Goal: Information Seeking & Learning: Learn about a topic

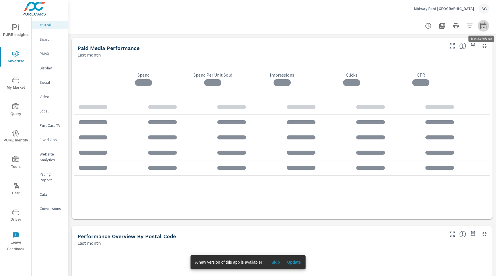
click at [484, 25] on icon "button" at bounding box center [483, 25] width 7 height 7
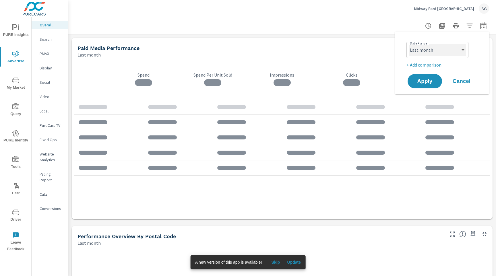
click at [440, 53] on select "Custom Yesterday Last week Last 7 days Last 14 days Last 30 days Last 45 days L…" at bounding box center [437, 49] width 57 height 11
select select "Last 30 days"
click at [409, 44] on select "Custom Yesterday Last week Last 7 days Last 14 days Last 30 days Last 45 days L…" at bounding box center [437, 49] width 57 height 11
click at [428, 66] on p "+ Add comparison" at bounding box center [442, 64] width 73 height 7
select select "Previous period"
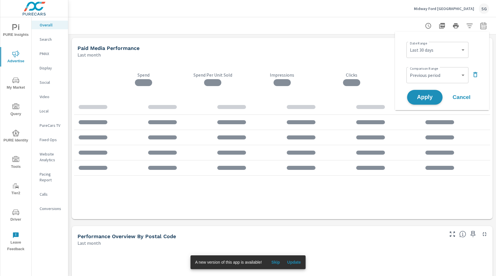
click at [431, 96] on span "Apply" at bounding box center [425, 97] width 24 height 5
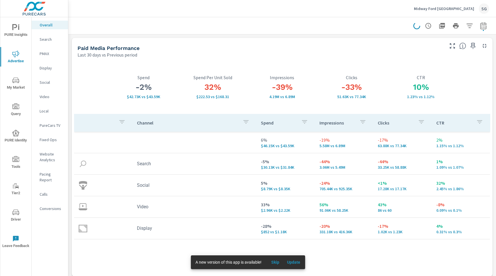
click at [43, 38] on p "Search" at bounding box center [52, 39] width 24 height 6
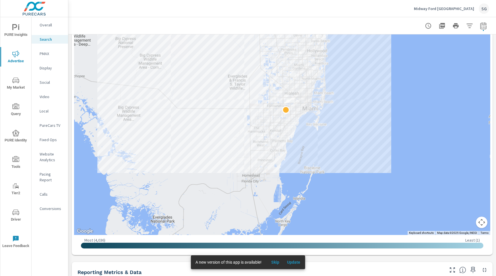
scroll to position [145, 0]
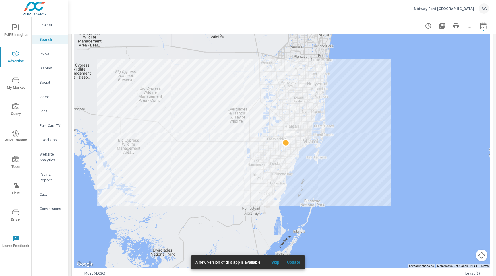
scroll to position [111, 0]
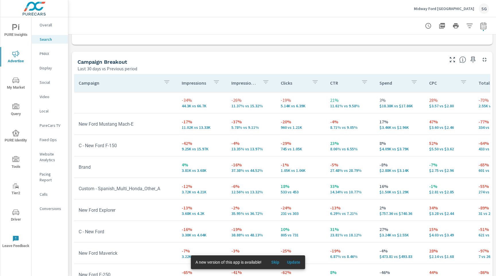
scroll to position [557, 0]
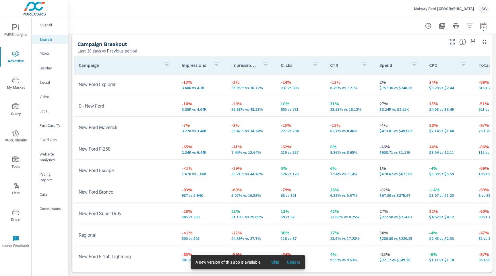
scroll to position [135, 0]
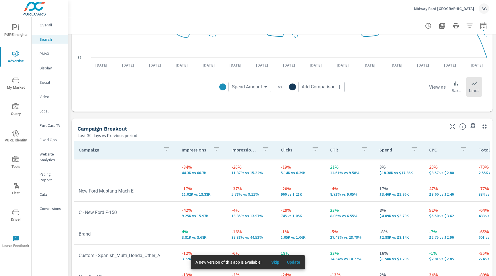
scroll to position [469, 0]
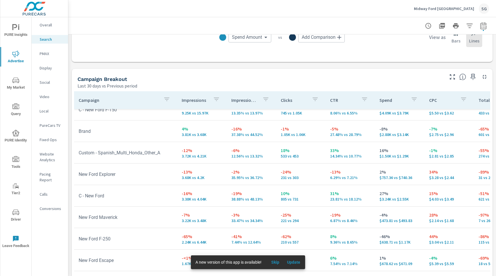
scroll to position [557, 0]
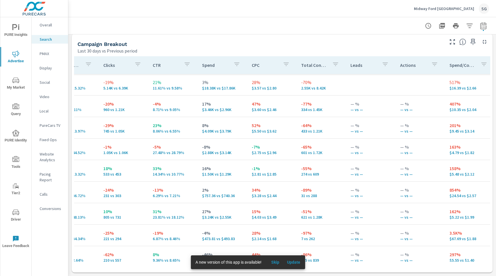
scroll to position [0, 179]
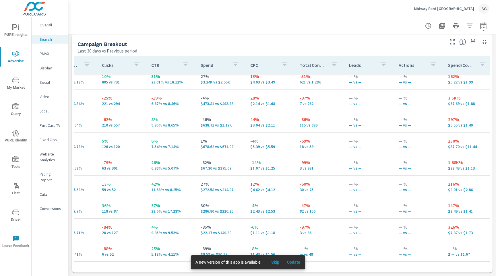
scroll to position [31, 179]
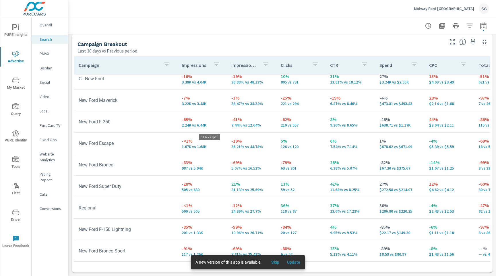
scroll to position [52, 0]
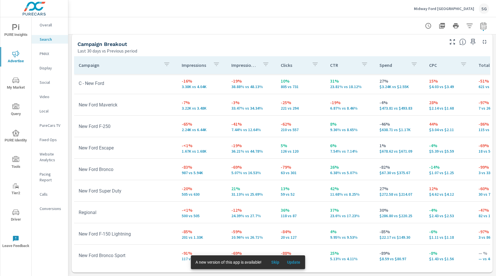
scroll to position [135, 0]
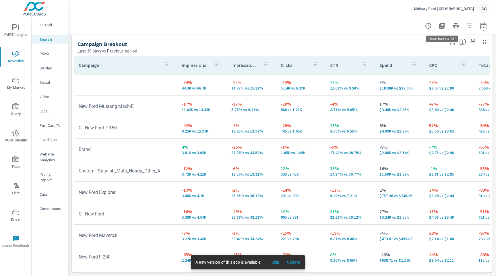
click at [441, 23] on icon "button" at bounding box center [442, 26] width 6 height 6
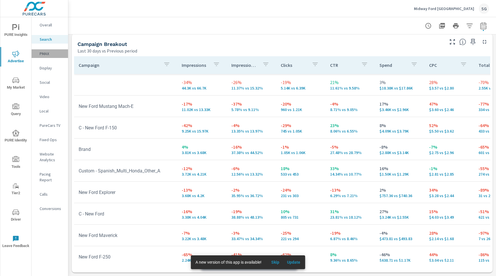
click at [46, 54] on p "PMAX" at bounding box center [52, 54] width 24 height 6
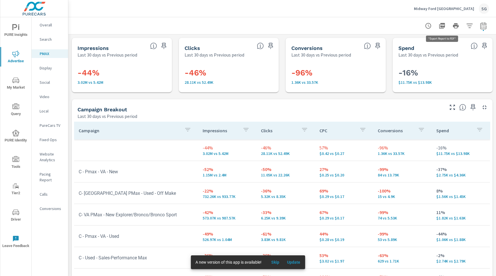
click at [441, 28] on icon "button" at bounding box center [442, 25] width 7 height 7
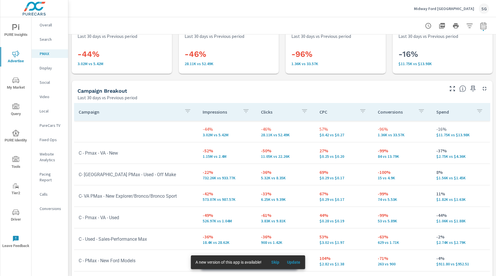
scroll to position [19, 0]
click at [51, 69] on p "Display" at bounding box center [52, 68] width 24 height 6
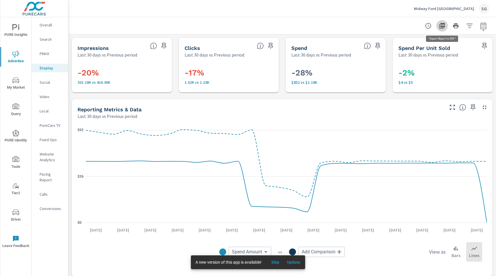
click at [442, 27] on icon "button" at bounding box center [442, 26] width 6 height 6
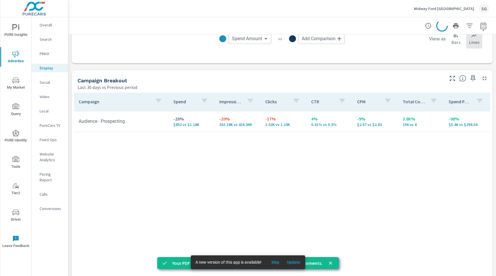
scroll to position [207, 0]
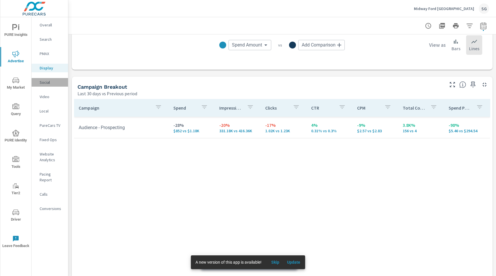
click at [45, 85] on div "Social" at bounding box center [50, 82] width 36 height 9
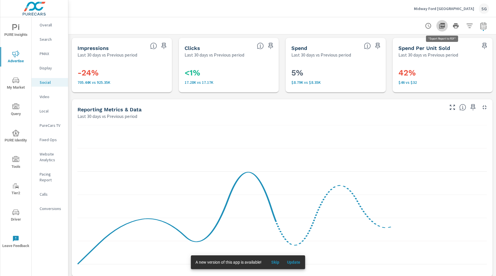
click at [446, 24] on button "button" at bounding box center [441, 25] width 11 height 11
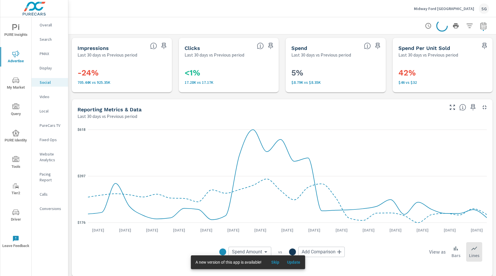
click at [48, 99] on p "Video" at bounding box center [52, 97] width 24 height 6
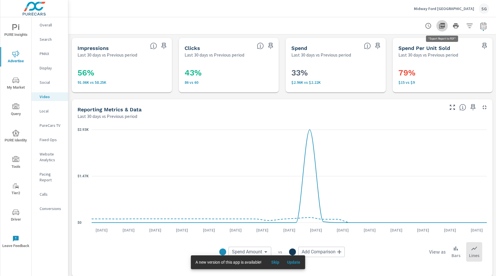
click at [443, 28] on icon "button" at bounding box center [442, 26] width 6 height 6
click at [44, 110] on p "Local" at bounding box center [52, 111] width 24 height 6
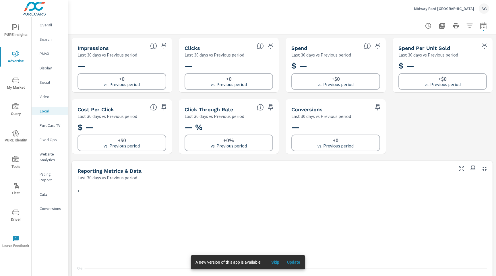
click at [46, 126] on p "PureCars TV" at bounding box center [52, 126] width 24 height 6
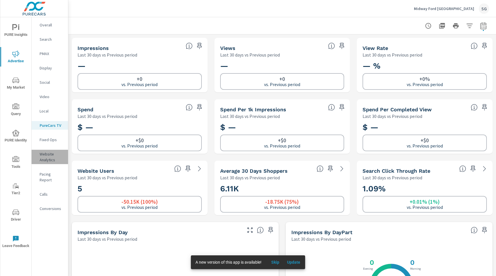
click at [46, 154] on p "Website Analytics" at bounding box center [52, 156] width 24 height 11
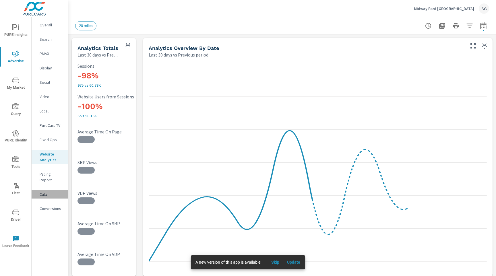
click at [43, 191] on p "Calls" at bounding box center [52, 194] width 24 height 6
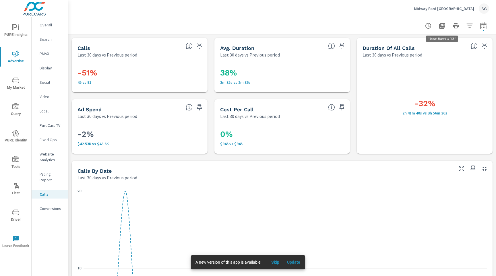
click at [443, 26] on icon "button" at bounding box center [442, 25] width 7 height 7
click at [54, 206] on p "Conversions" at bounding box center [52, 209] width 24 height 6
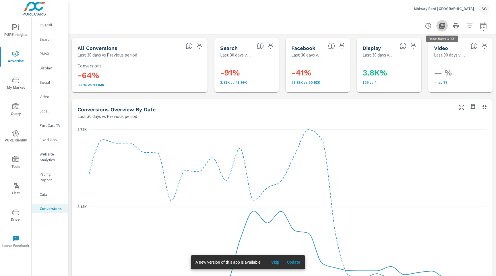
click at [443, 24] on icon "button" at bounding box center [442, 26] width 6 height 6
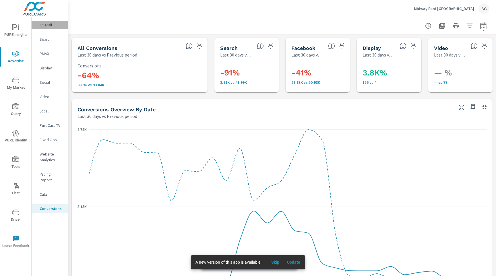
click at [49, 26] on p "Overall" at bounding box center [52, 25] width 24 height 6
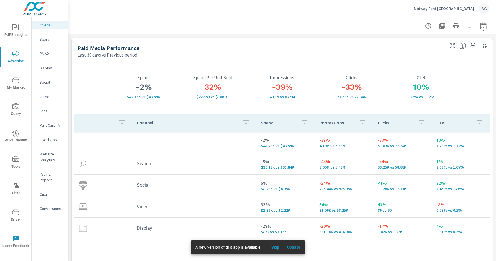
click at [16, 85] on span "My Market" at bounding box center [16, 84] width 28 height 14
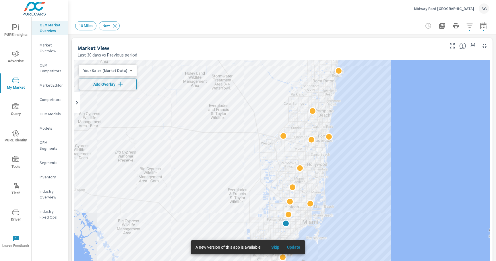
click at [125, 82] on span "Add Overlay" at bounding box center [107, 85] width 53 height 6
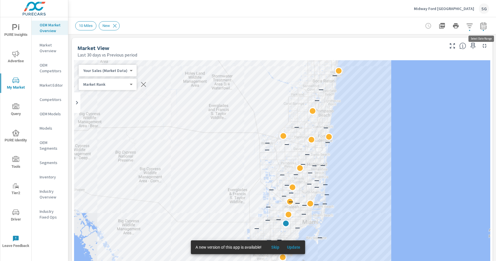
click at [482, 30] on button "button" at bounding box center [483, 25] width 11 height 11
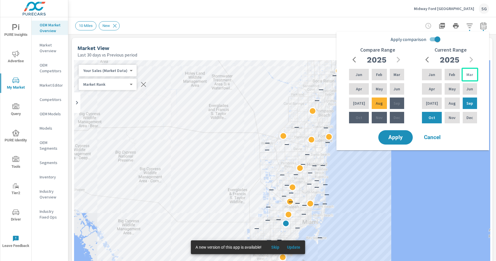
click at [468, 77] on p "Mar" at bounding box center [469, 75] width 7 height 6
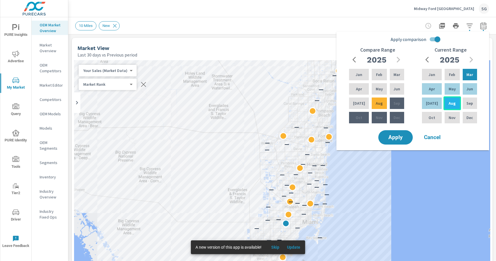
click at [453, 102] on div "Aug" at bounding box center [451, 103] width 17 height 14
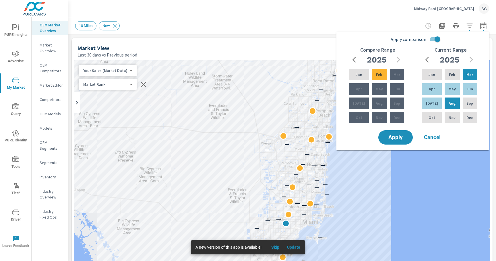
click at [432, 40] on input "Apply comparison" at bounding box center [437, 39] width 33 height 11
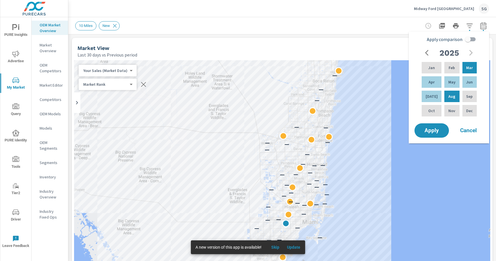
click at [473, 40] on input "Apply comparison" at bounding box center [467, 39] width 33 height 11
checkbox input "true"
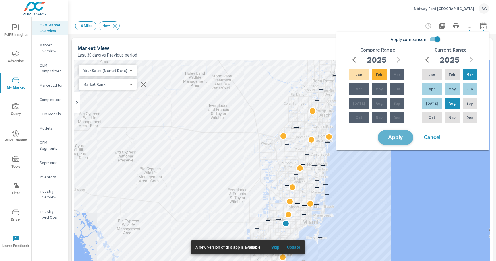
click at [393, 138] on span "Apply" at bounding box center [396, 137] width 24 height 5
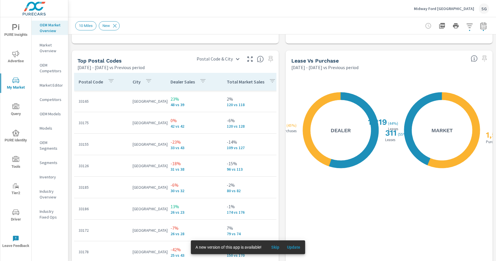
scroll to position [664, 0]
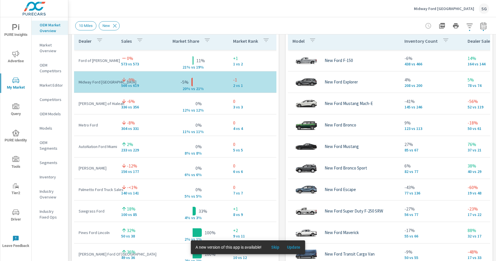
scroll to position [394, 0]
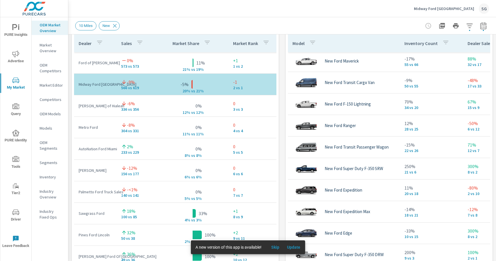
scroll to position [177, 0]
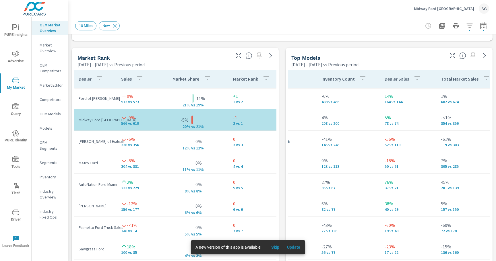
scroll to position [356, 0]
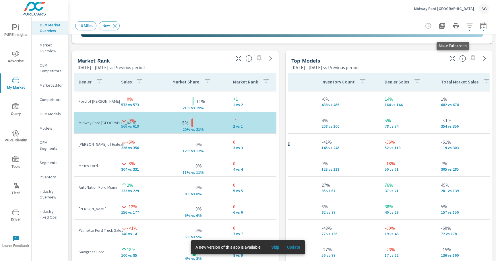
click at [453, 58] on icon "button" at bounding box center [452, 58] width 7 height 7
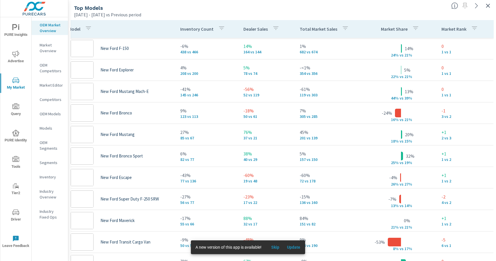
scroll to position [0, 7]
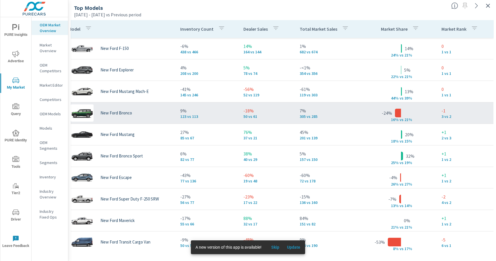
click at [162, 118] on div "New Ford Bronco" at bounding box center [119, 112] width 103 height 17
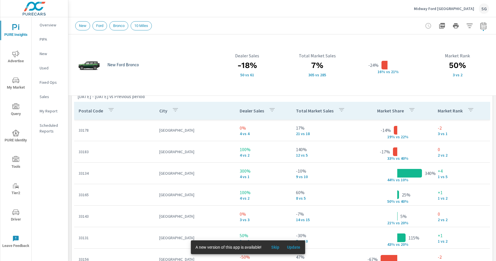
scroll to position [389, 0]
click at [71, 196] on div "New Ford Bronco -18% 50 vs 61 Dealer Sales 7% 305 vs 285 Total Market Sales -24…" at bounding box center [282, 14] width 428 height 737
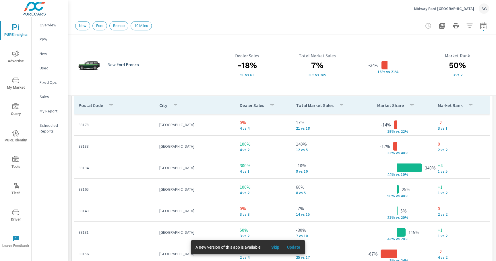
scroll to position [393, 0]
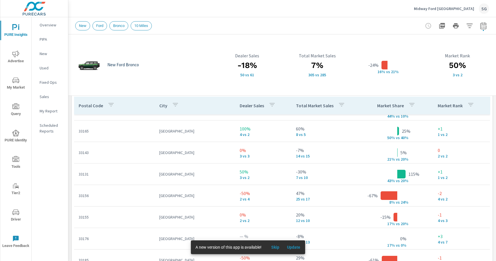
scroll to position [82, 0]
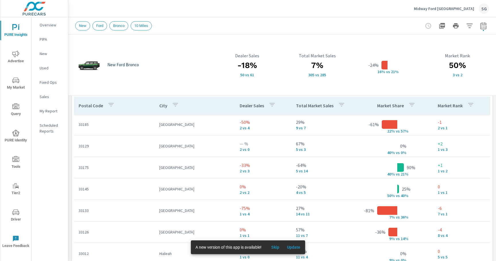
scroll to position [192, 0]
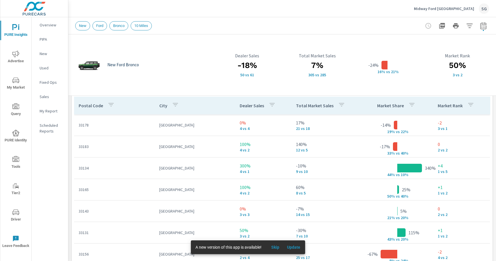
click at [112, 106] on icon "button" at bounding box center [111, 104] width 7 height 7
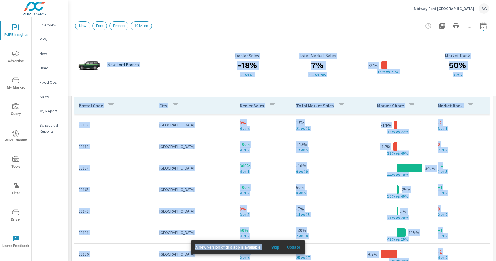
click at [112, 106] on icon "button" at bounding box center [111, 104] width 7 height 7
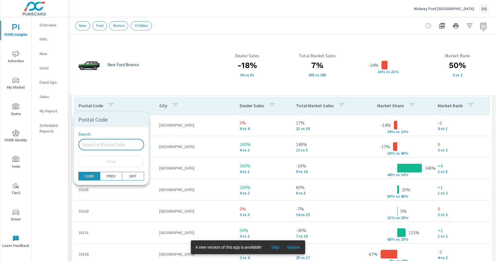
click at [108, 144] on input "Search" at bounding box center [111, 144] width 66 height 11
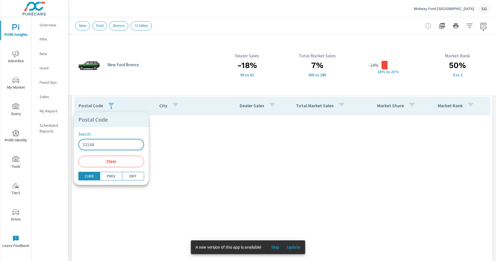
click at [114, 144] on input "33144" at bounding box center [111, 144] width 66 height 11
type input "33144"
click at [102, 159] on span "Clear" at bounding box center [111, 161] width 59 height 5
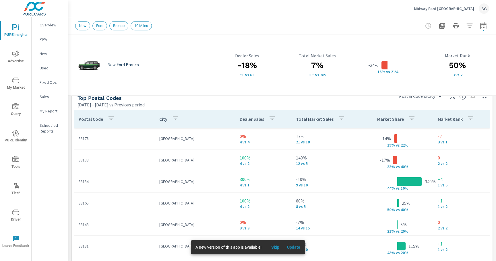
scroll to position [379, 0]
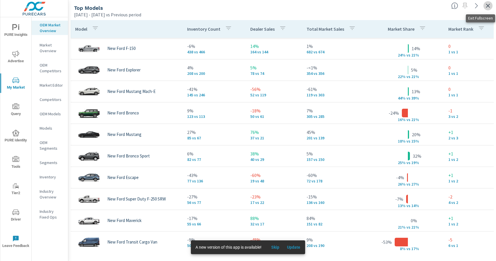
click at [487, 8] on icon "button" at bounding box center [487, 5] width 7 height 7
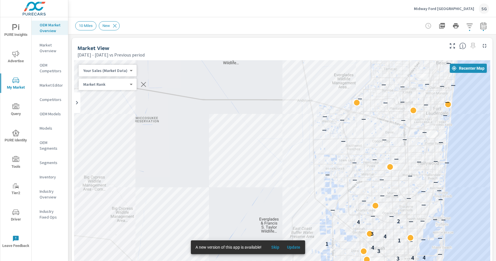
click at [68, 177] on div "PURE Insights Advertise My Market Query PURE Identity Tools Tier2 Driver Leave …" at bounding box center [34, 130] width 68 height 261
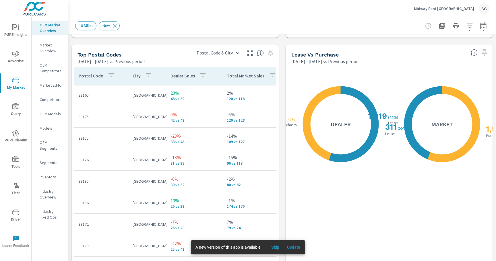
scroll to position [695, 0]
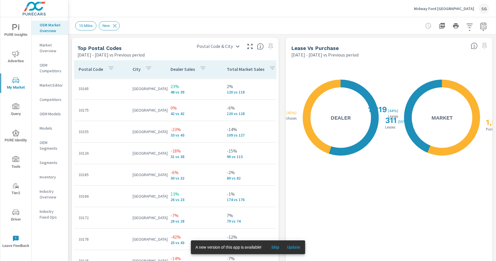
scroll to position [667, 0]
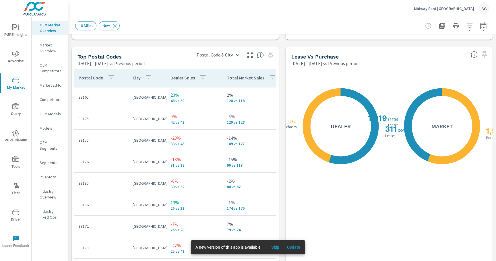
click at [249, 57] on icon "button" at bounding box center [250, 55] width 7 height 7
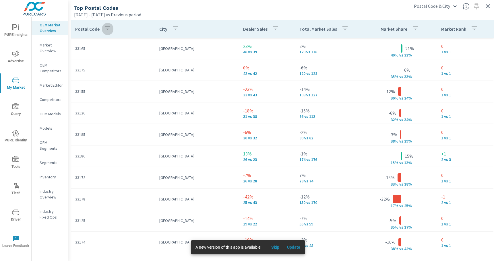
click at [107, 28] on icon "button" at bounding box center [107, 27] width 5 height 3
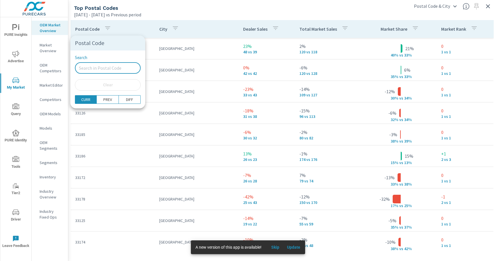
click at [96, 67] on input "Search" at bounding box center [108, 67] width 66 height 11
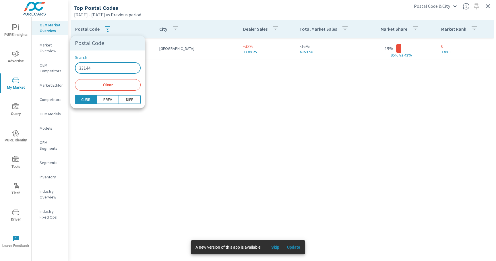
type input "33144"
click at [106, 87] on span "Clear" at bounding box center [107, 84] width 59 height 5
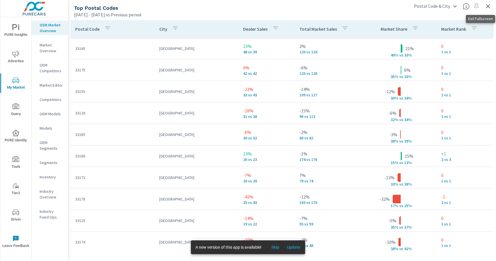
click at [487, 7] on icon "button" at bounding box center [487, 6] width 7 height 7
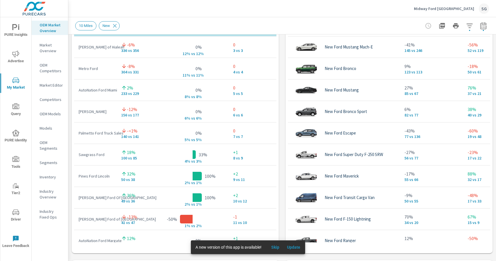
scroll to position [453, 0]
click at [279, 77] on div "Market View Mar 01, 2025 - Aug 31, 2025 vs Previous period ← Move left → Move r…" at bounding box center [282, 72] width 428 height 983
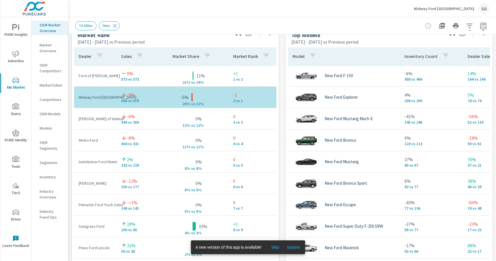
scroll to position [380, 0]
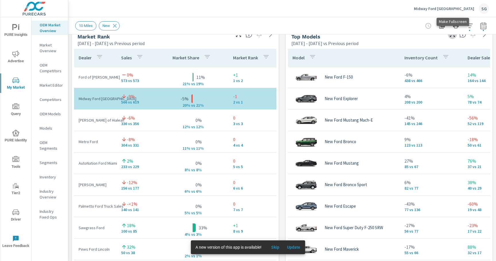
click at [452, 36] on icon "button" at bounding box center [452, 34] width 7 height 7
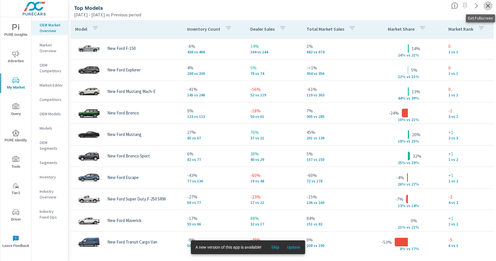
click at [490, 8] on icon "button" at bounding box center [487, 5] width 7 height 7
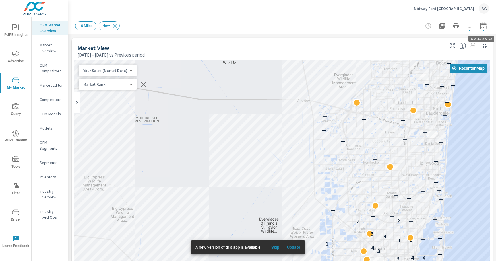
click at [480, 27] on icon "button" at bounding box center [483, 25] width 6 height 7
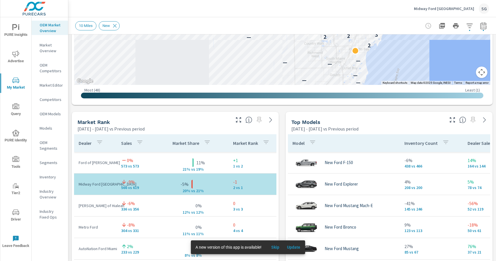
scroll to position [297, 0]
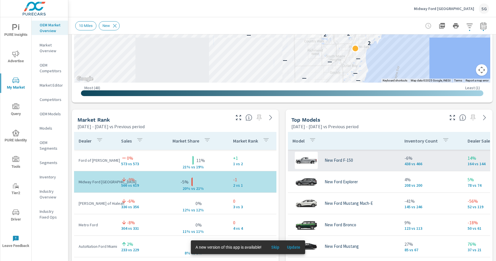
click at [394, 157] on div "New Ford F-150" at bounding box center [343, 160] width 103 height 17
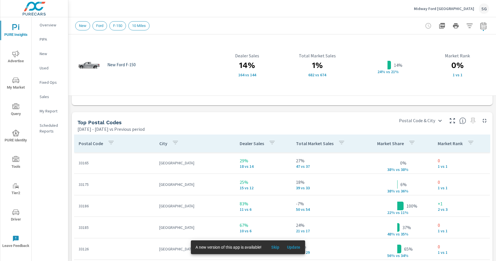
scroll to position [355, 0]
click at [110, 145] on icon "button" at bounding box center [111, 143] width 7 height 7
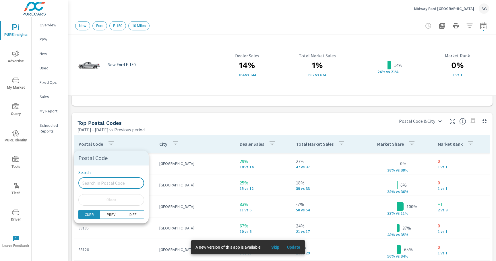
click at [112, 183] on input "Search" at bounding box center [111, 182] width 66 height 11
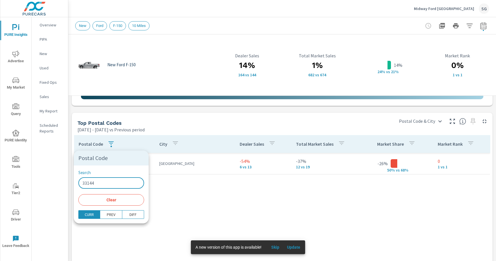
type input "33144"
click at [117, 201] on span "Clear" at bounding box center [111, 199] width 59 height 5
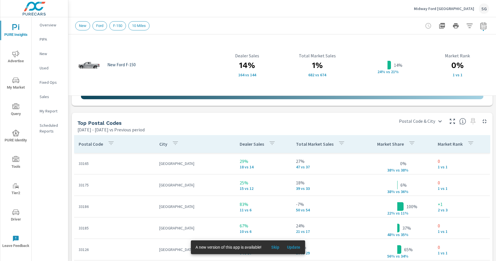
click at [298, 110] on div "New Ford F-150 14% 164 vs 144 Dealer Sales 1% 682 vs 674 Total Market Sales 14%…" at bounding box center [282, 47] width 428 height 737
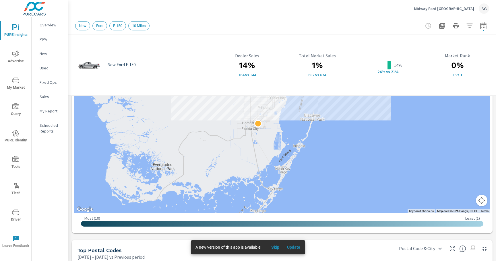
scroll to position [217, 0]
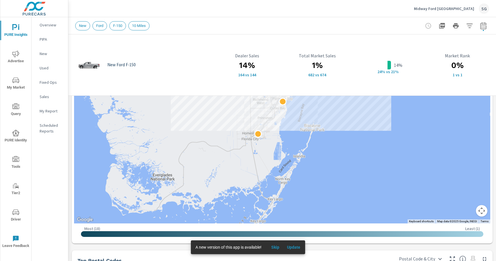
click at [70, 146] on div "New Ford F-150 14% 164 vs 144 Dealer Sales 1% 682 vs 674 Total Market Sales 14%…" at bounding box center [282, 185] width 428 height 737
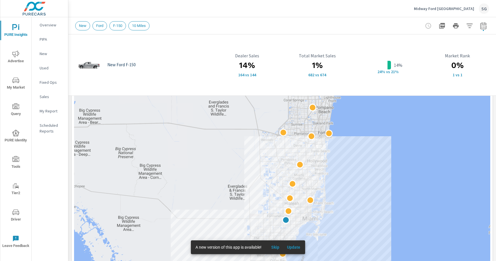
scroll to position [0, 0]
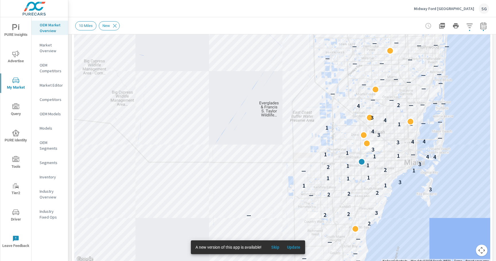
scroll to position [119, 0]
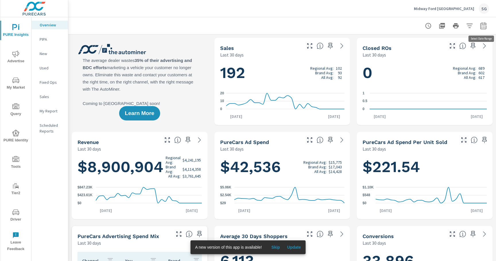
click at [481, 26] on icon "button" at bounding box center [483, 27] width 4 height 2
select select "Last 30 days"
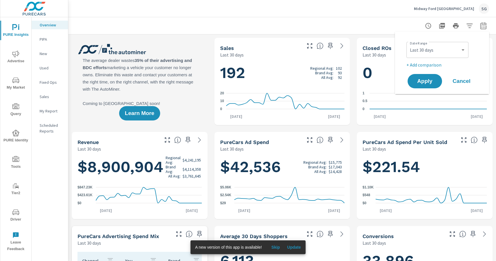
click at [436, 67] on p "+ Add comparison" at bounding box center [442, 64] width 73 height 7
select select "Previous period"
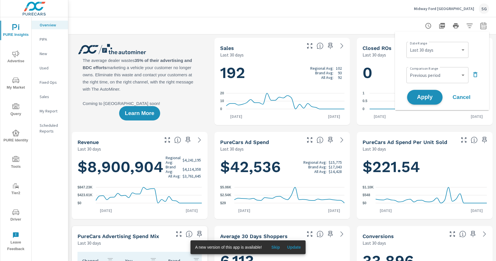
click at [423, 95] on span "Apply" at bounding box center [425, 97] width 24 height 5
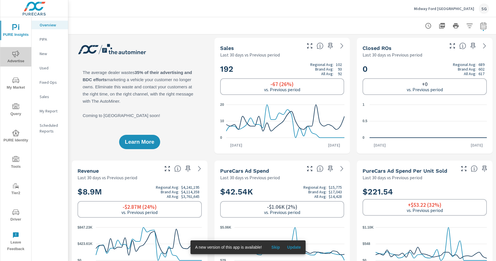
click at [20, 57] on span "Advertise" at bounding box center [16, 58] width 28 height 14
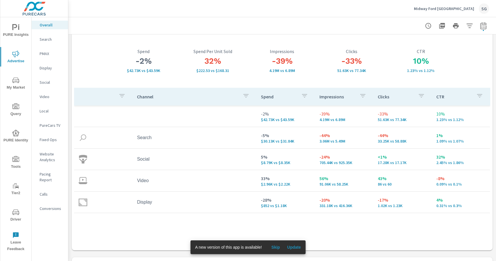
scroll to position [32, 0]
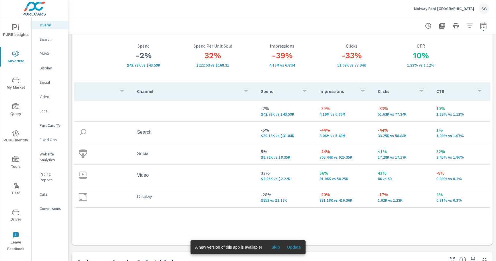
click at [45, 53] on p "PMAX" at bounding box center [52, 54] width 24 height 6
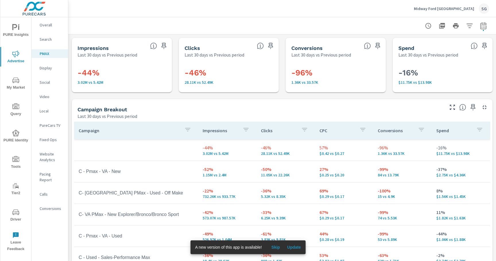
click at [108, 98] on div "Impressions Last 30 days vs Previous period -44% 3.02M vs 5.42M Clicks Last 30 …" at bounding box center [282, 187] width 428 height 307
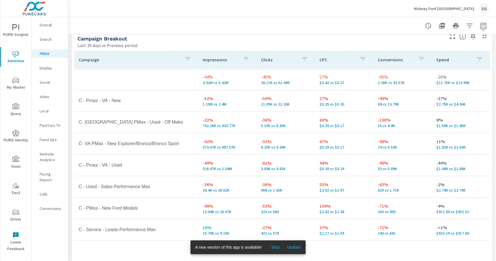
scroll to position [69, 0]
